Goal: Transaction & Acquisition: Purchase product/service

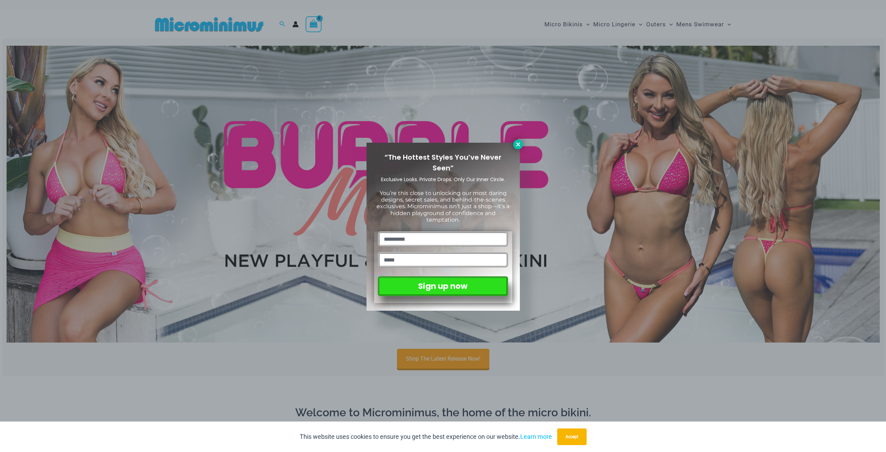
click at [517, 146] on icon at bounding box center [518, 144] width 4 height 4
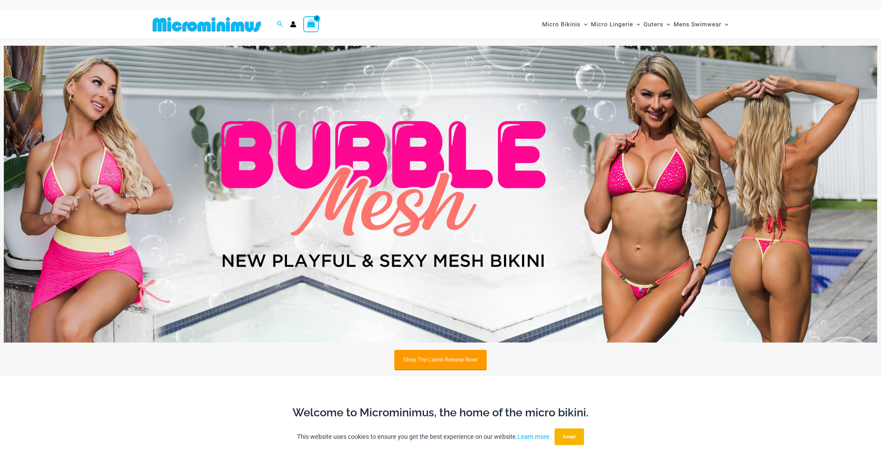
click at [426, 354] on link "Shop The Latest Release Now!" at bounding box center [440, 360] width 92 height 20
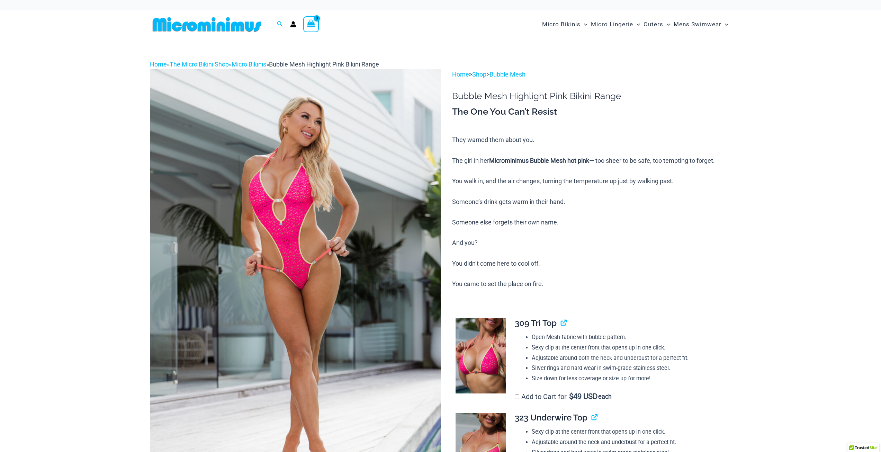
scroll to position [35, 0]
